Goal: Information Seeking & Learning: Learn about a topic

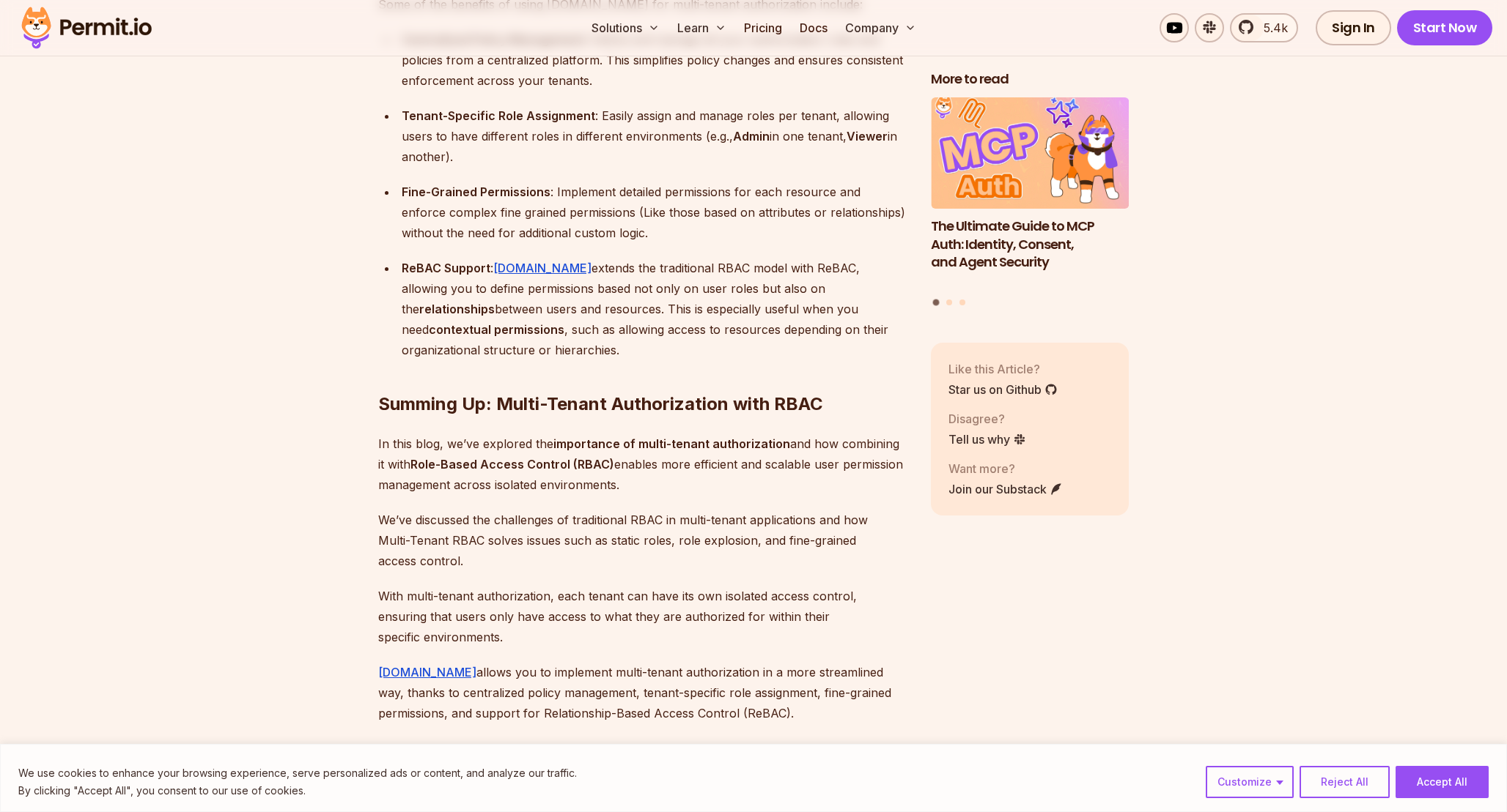
scroll to position [10375, 0]
drag, startPoint x: 774, startPoint y: 299, endPoint x: 811, endPoint y: 298, distance: 37.0
click at [811, 298] on div "ReBAC Support : [DOMAIN_NAME] extends the traditional RBAC model with ReBAC, al…" at bounding box center [655, 307] width 506 height 102
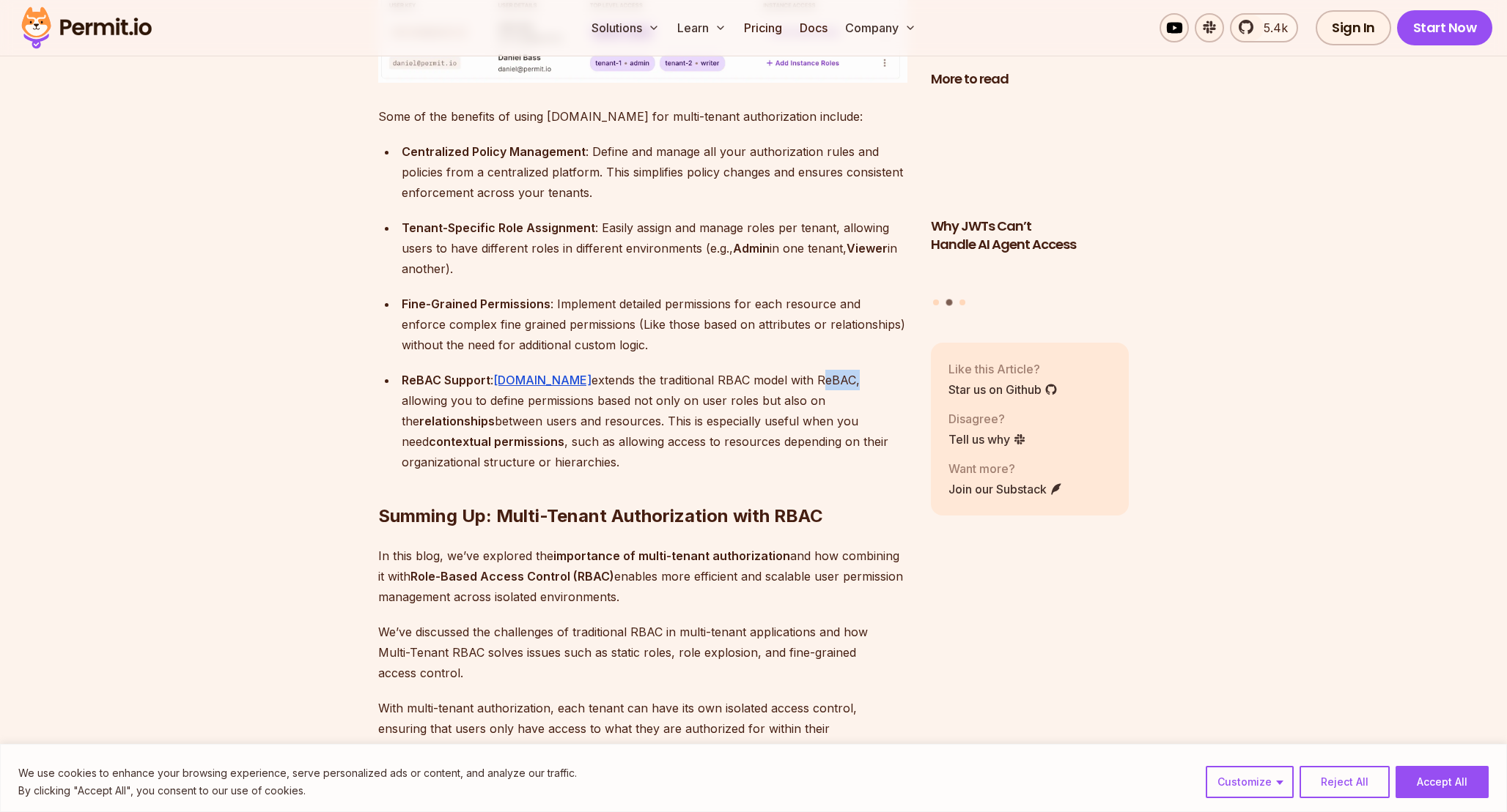
scroll to position [10261, 0]
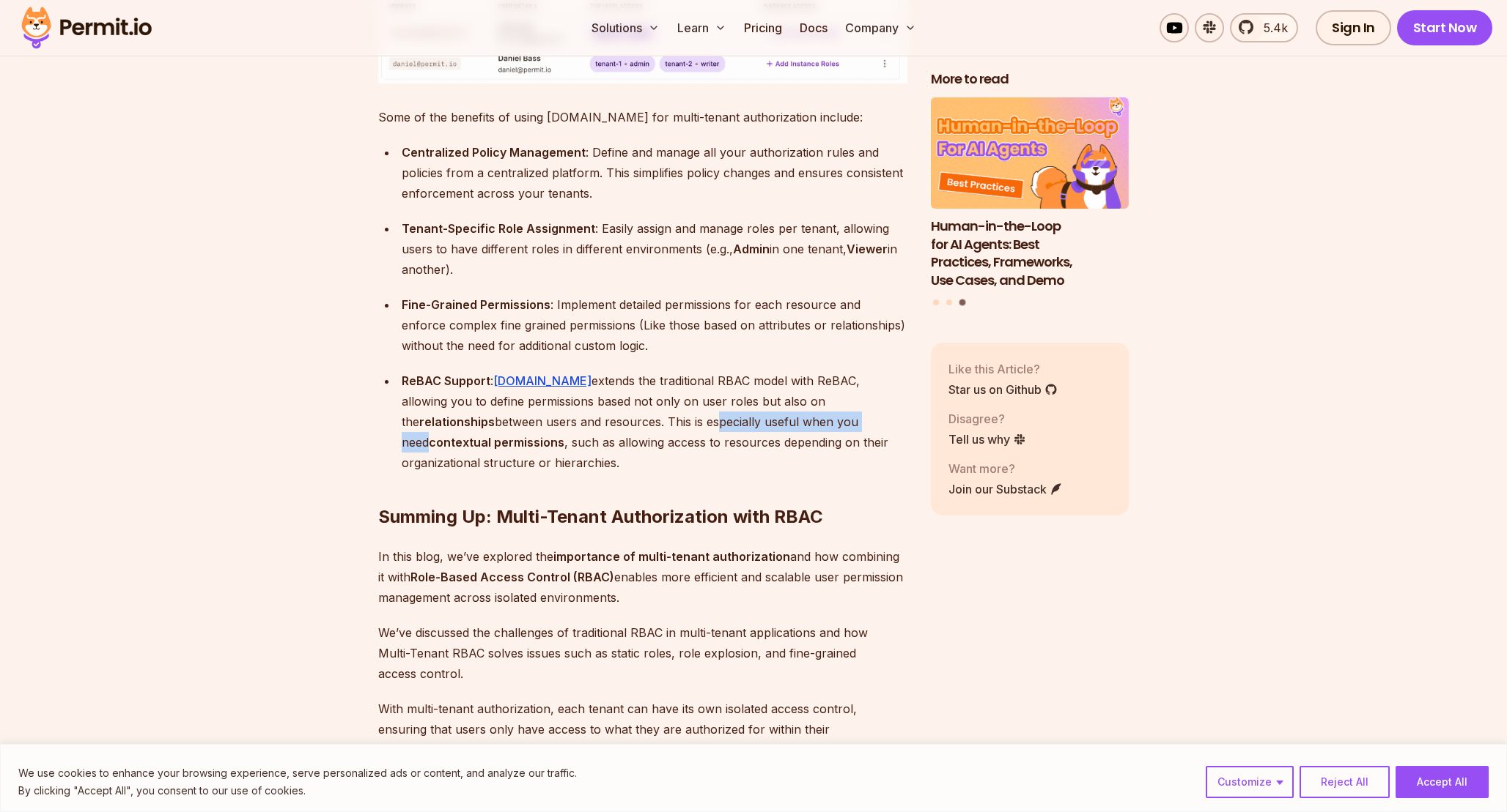
drag, startPoint x: 567, startPoint y: 456, endPoint x: 738, endPoint y: 457, distance: 171.0
click at [738, 457] on div "ReBAC Support : [DOMAIN_NAME] extends the traditional RBAC model with ReBAC, al…" at bounding box center [655, 421] width 506 height 102
drag, startPoint x: 454, startPoint y: 477, endPoint x: 688, endPoint y: 480, distance: 234.0
click at [688, 473] on div "ReBAC Support : [DOMAIN_NAME] extends the traditional RBAC model with ReBAC, al…" at bounding box center [655, 421] width 506 height 102
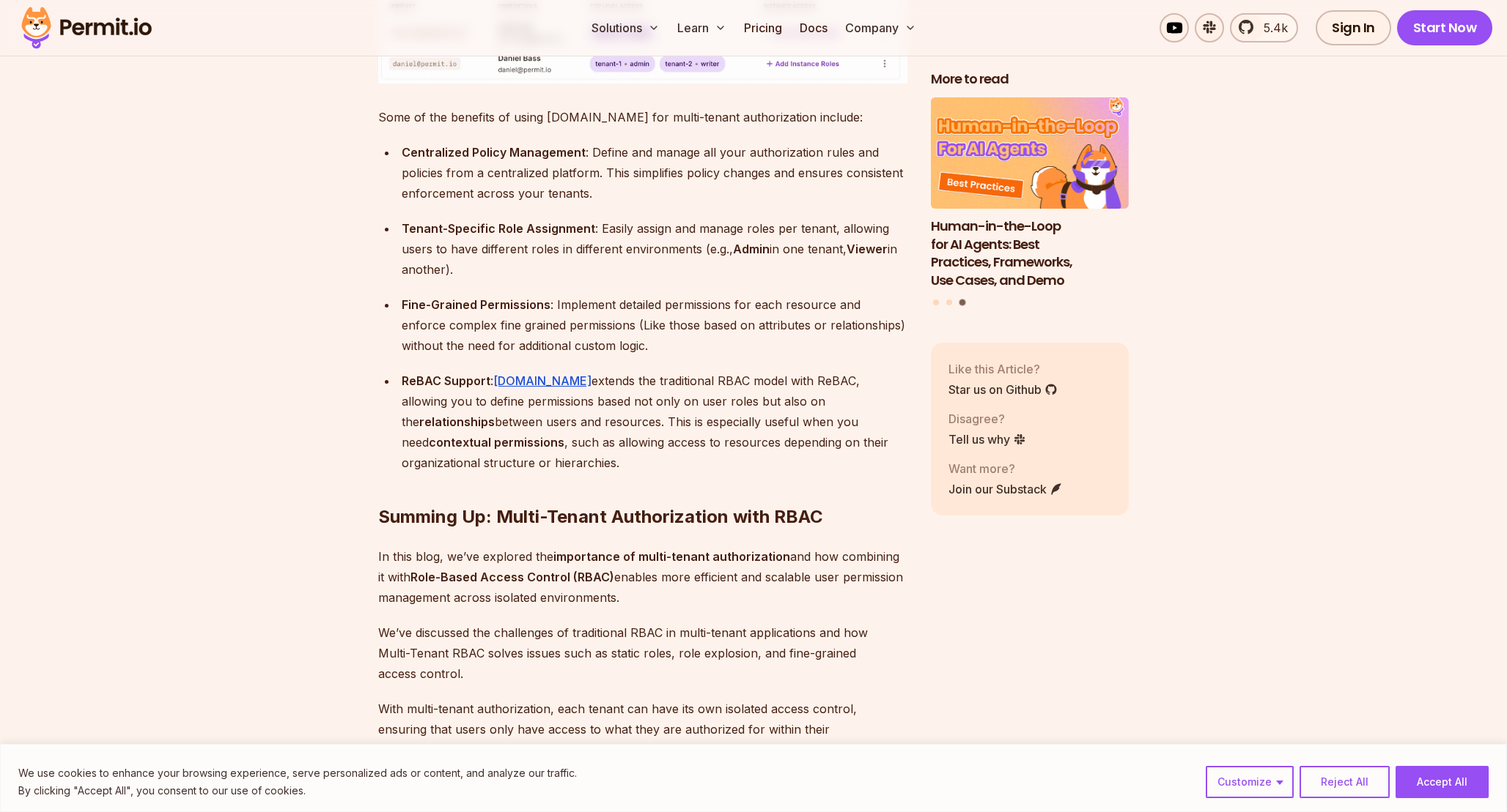
click at [753, 473] on div "ReBAC Support : [DOMAIN_NAME] extends the traditional RBAC model with ReBAC, al…" at bounding box center [655, 421] width 506 height 102
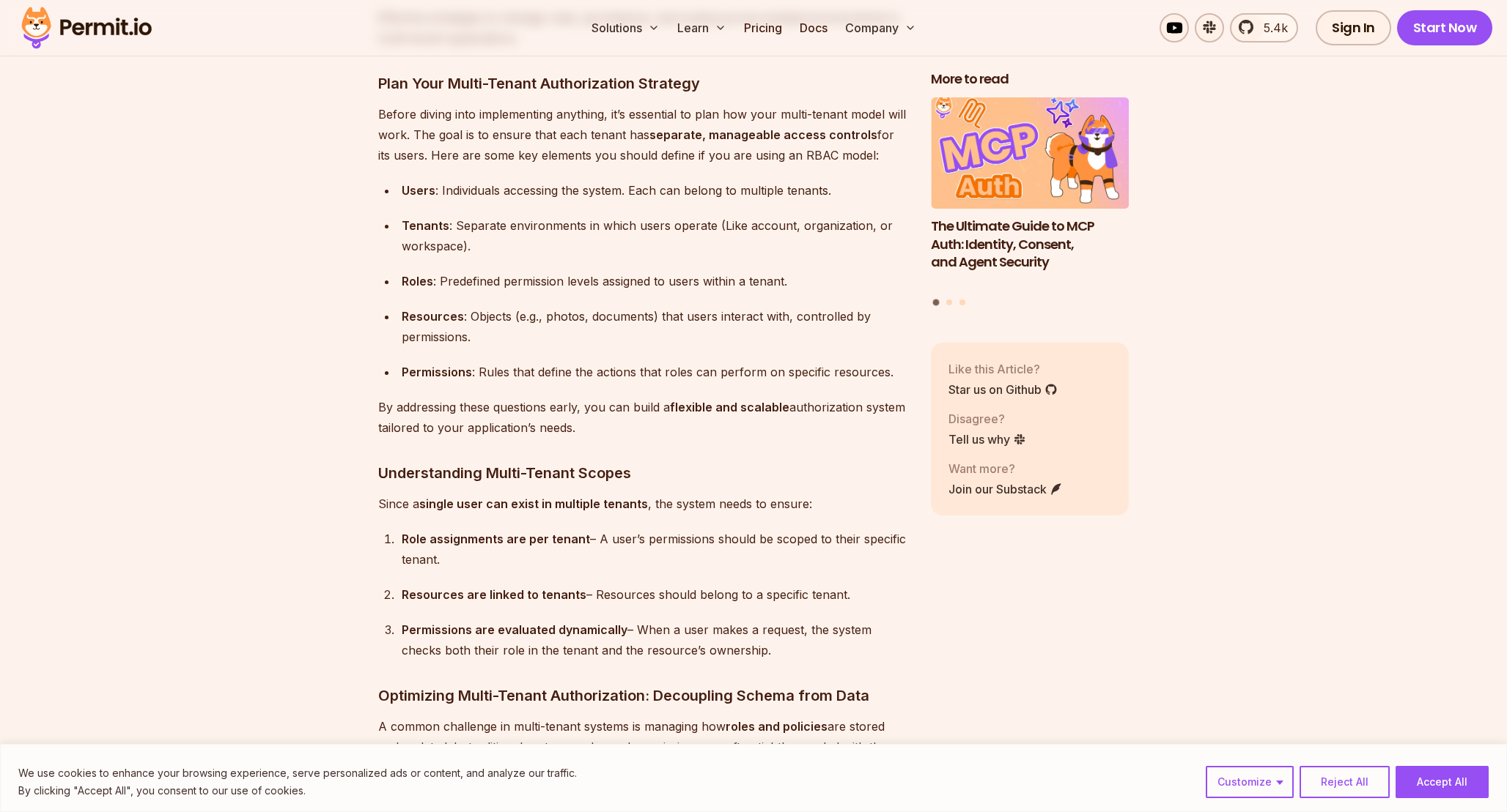
scroll to position [3684, 0]
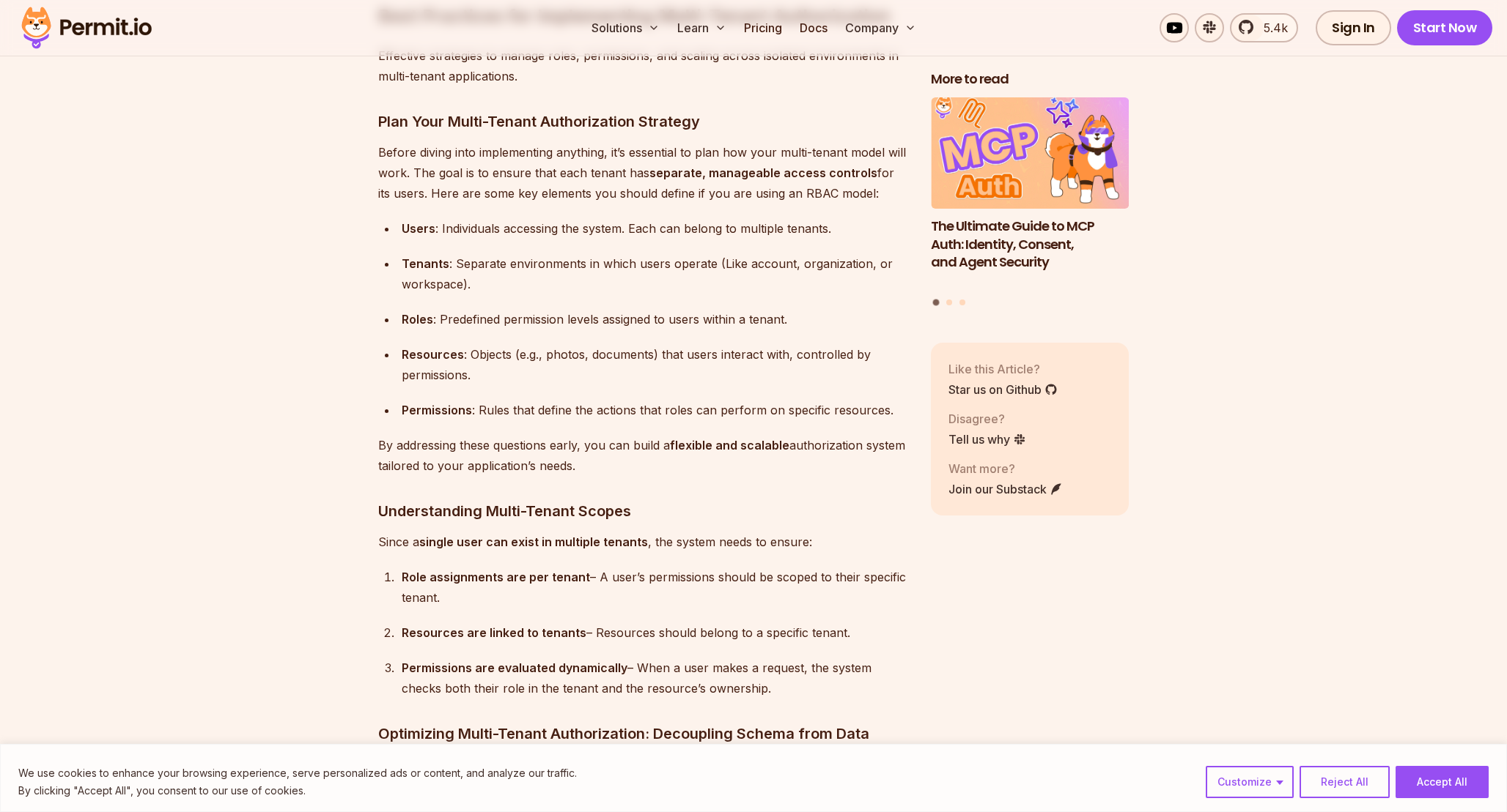
click at [674, 470] on p "By addressing these questions early, you can build a flexible and scalable auth…" at bounding box center [643, 456] width 529 height 41
